Goal: Task Accomplishment & Management: Manage account settings

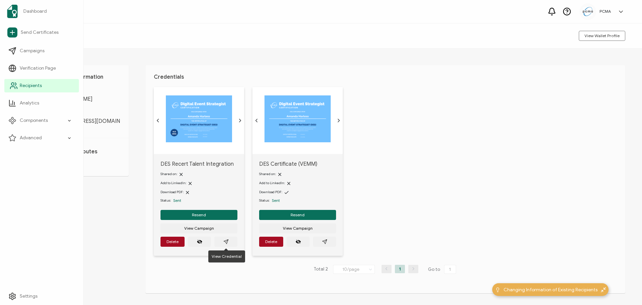
click at [33, 84] on span "Recipients" at bounding box center [31, 85] width 22 height 7
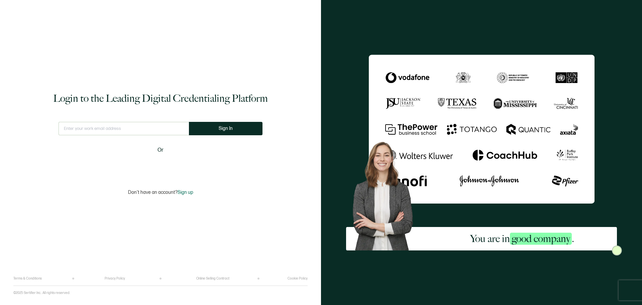
click at [131, 128] on input "text" at bounding box center [124, 128] width 130 height 13
type input "[EMAIL_ADDRESS][DOMAIN_NAME]"
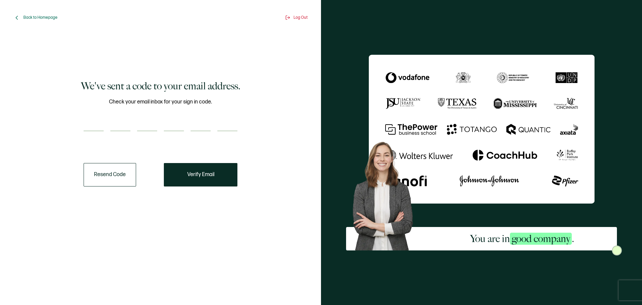
click at [105, 174] on button "Resend Code" at bounding box center [110, 174] width 53 height 23
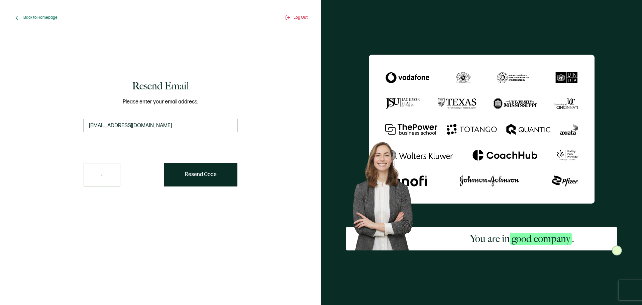
click at [90, 126] on input "[EMAIL_ADDRESS][DOMAIN_NAME]" at bounding box center [161, 125] width 154 height 13
click at [203, 176] on span "Resend Code" at bounding box center [201, 174] width 32 height 5
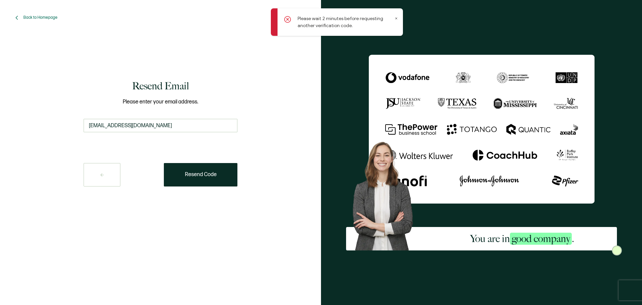
click at [395, 17] on icon at bounding box center [396, 18] width 3 height 3
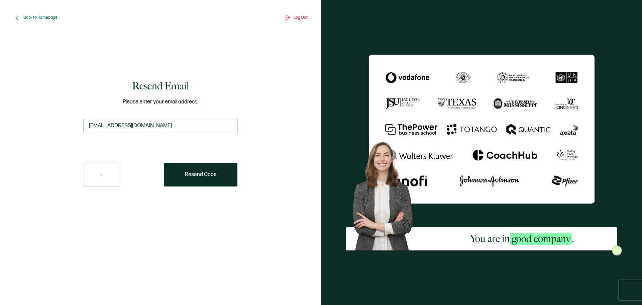
click at [171, 131] on input "[EMAIL_ADDRESS][DOMAIN_NAME]" at bounding box center [161, 125] width 154 height 13
drag, startPoint x: 62, startPoint y: 181, endPoint x: 76, endPoint y: 177, distance: 14.7
click at [63, 181] on div "Resend Email Please enter your email address. [EMAIL_ADDRESS][DOMAIN_NAME] Rese…" at bounding box center [160, 132] width 284 height 189
click at [88, 175] on button at bounding box center [102, 174] width 37 height 23
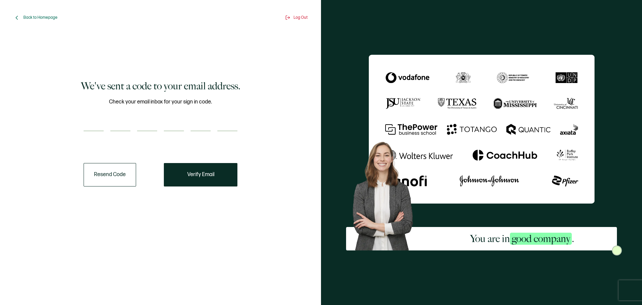
click at [98, 130] on input "number" at bounding box center [94, 124] width 20 height 13
click at [111, 170] on button "Resend Code" at bounding box center [110, 174] width 53 height 23
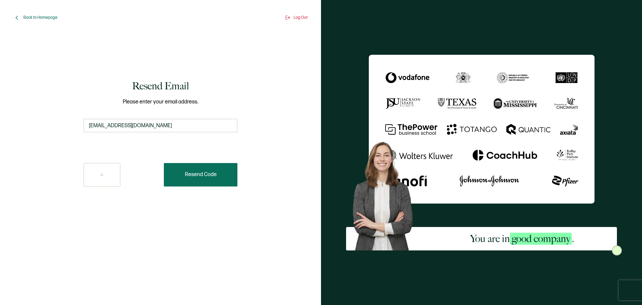
click at [209, 178] on button "Resend Code" at bounding box center [201, 174] width 74 height 23
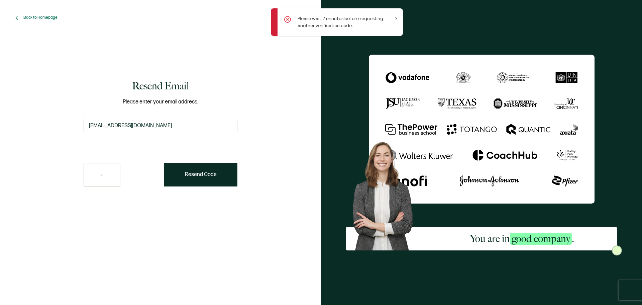
click at [397, 17] on icon at bounding box center [396, 18] width 3 height 3
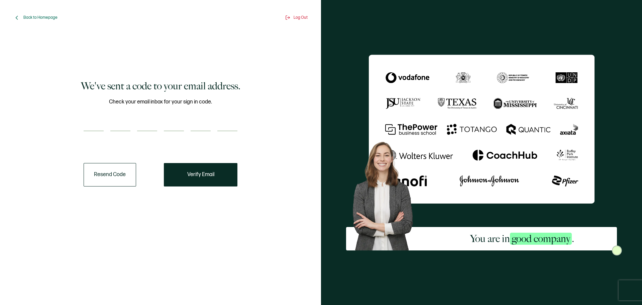
click at [102, 175] on button "Resend Code" at bounding box center [110, 174] width 53 height 23
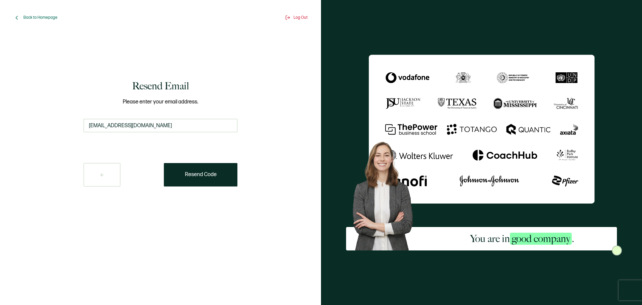
drag, startPoint x: 157, startPoint y: 124, endPoint x: 35, endPoint y: 121, distance: 121.8
click at [35, 122] on div "Resend Email Please enter your email address. [EMAIL_ADDRESS][DOMAIN_NAME] Rese…" at bounding box center [160, 132] width 284 height 189
type input "learn@pcmainstitute.org"
click at [195, 172] on span "Resend Code" at bounding box center [201, 174] width 32 height 5
click at [201, 171] on button "Resend Code" at bounding box center [201, 174] width 74 height 23
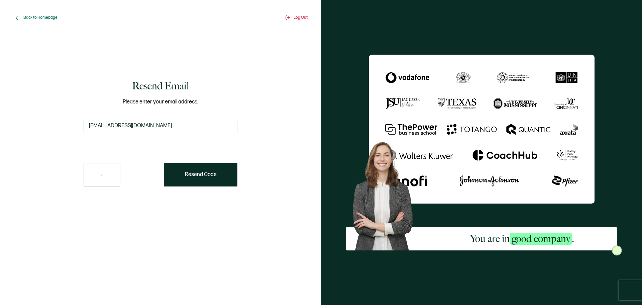
click at [111, 177] on button at bounding box center [102, 174] width 37 height 23
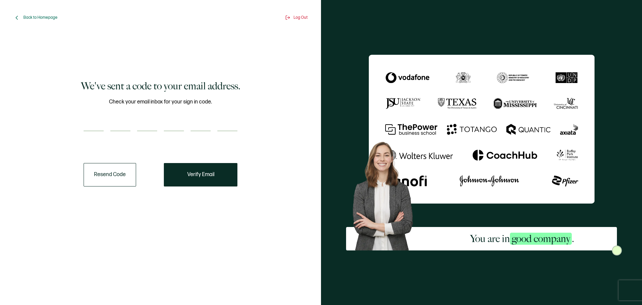
click at [45, 15] on div "Back to Homepage" at bounding box center [35, 17] width 44 height 7
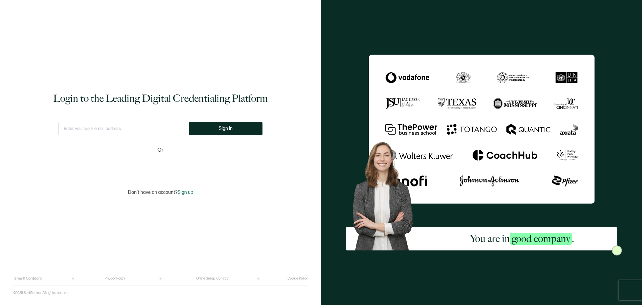
click at [111, 127] on input "text" at bounding box center [124, 128] width 130 height 13
type input "[EMAIL_ADDRESS][DOMAIN_NAME]"
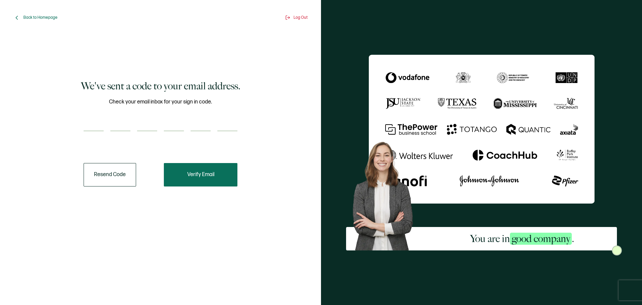
click at [216, 184] on button "Verify Email" at bounding box center [201, 174] width 74 height 23
click at [95, 127] on input "number" at bounding box center [94, 124] width 20 height 13
paste input "7"
type input "7"
type input "9"
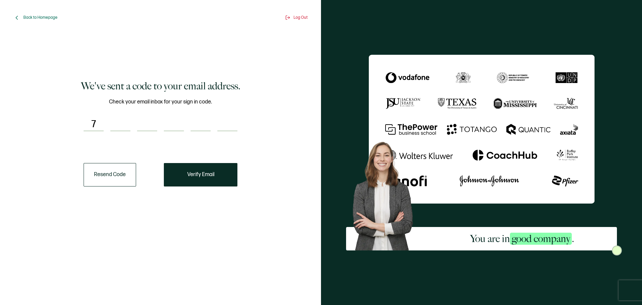
type input "3"
type input "2"
type input "1"
type input "9"
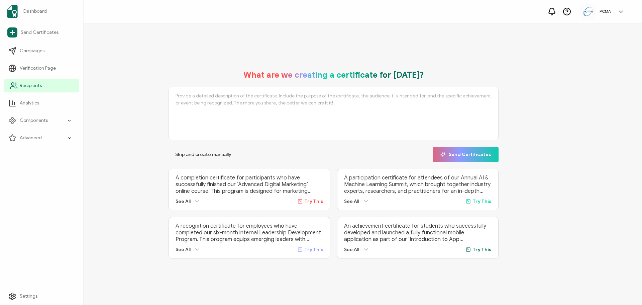
click at [37, 86] on span "Recipients" at bounding box center [31, 85] width 22 height 7
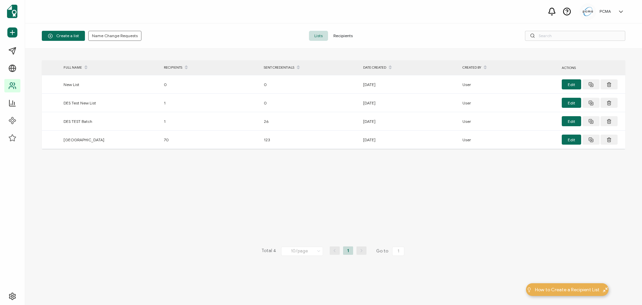
click at [339, 36] on span "Recipients" at bounding box center [343, 36] width 30 height 10
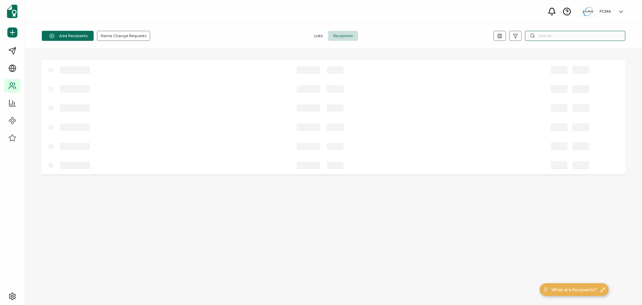
click at [564, 33] on input "text" at bounding box center [575, 36] width 100 height 10
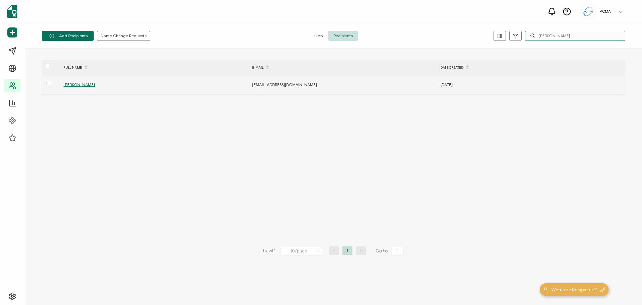
type input "Monica Bernal"
click at [95, 83] on span "Monica Bernal Castro" at bounding box center [79, 84] width 31 height 5
